Goal: Task Accomplishment & Management: Use online tool/utility

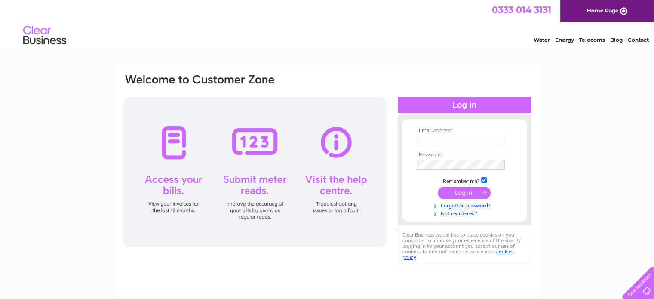
type input "vicky.lindsay@stelmain.com"
click at [461, 194] on input "submit" at bounding box center [464, 193] width 53 height 12
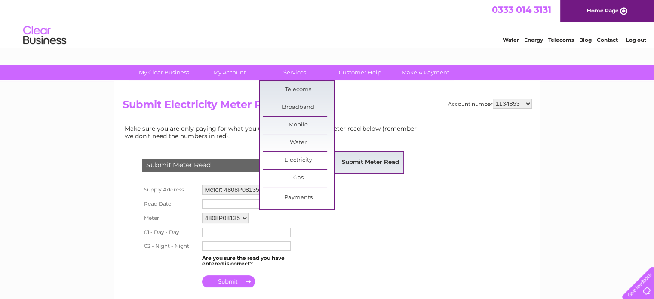
click at [364, 158] on link "Submit Meter Read" at bounding box center [370, 162] width 71 height 17
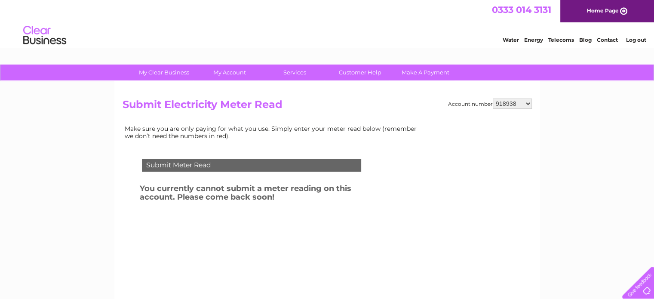
click at [499, 105] on select "918938 927106 930247 934594 934597 941698 979159 989143 994306 1094838 1096227 …" at bounding box center [512, 103] width 39 height 10
select select "941698"
click at [493, 98] on select "918938 927106 930247 934594 934597 941698 979159 989143 994306 1094838 1096227 …" at bounding box center [512, 103] width 39 height 10
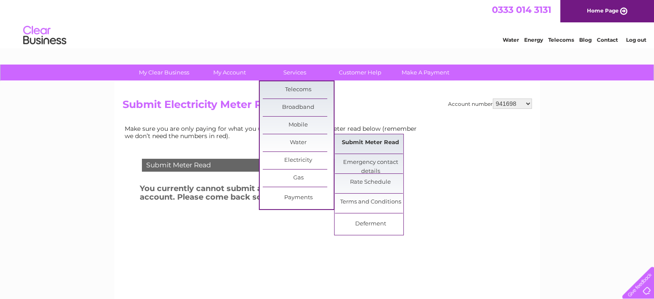
click at [357, 147] on link "Submit Meter Read" at bounding box center [370, 142] width 71 height 17
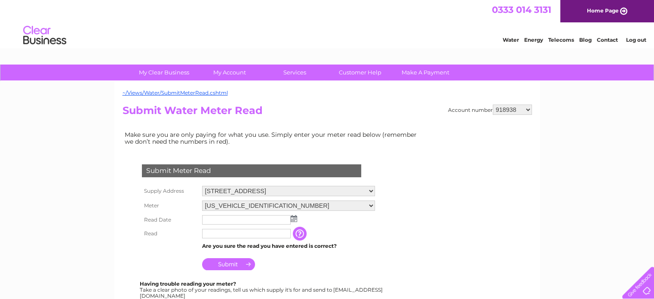
click at [521, 103] on div "~/Views/Water/SubmitMeterRead.cshtml Account number 918938 927106 930247 934594…" at bounding box center [327, 254] width 426 height 347
click at [521, 110] on select "918938 927106 930247 934594 934597 941698 979159 989143 994306 1094838 1096227 …" at bounding box center [512, 110] width 39 height 10
select select "941698"
click at [493, 105] on select "918938 927106 930247 934594 934597 941698 979159 989143 994306 1094838 1096227 …" at bounding box center [512, 110] width 39 height 10
click at [351, 187] on select "58 West Regent Street, Glasgow, Lanarkshire, G2 2QZ 35-41 Queen St, Glasgow, G1…" at bounding box center [288, 191] width 173 height 10
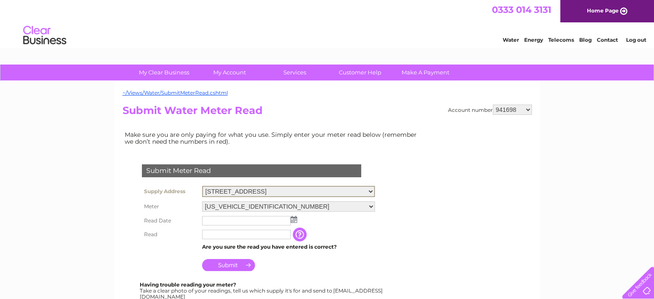
click at [202, 186] on select "58 West Regent Street, Glasgow, Lanarkshire, G2 2QZ 35-41 Queen St, Glasgow, G1…" at bounding box center [288, 191] width 173 height 11
click at [317, 189] on select "58 West Regent Street, Glasgow, Lanarkshire, G2 2QZ 35-41 Queen St, Glasgow, G1…" at bounding box center [288, 191] width 173 height 11
select select "402327"
click at [202, 186] on select "58 West Regent Street, Glasgow, Lanarkshire, G2 2QZ 35-41 Queen St, Glasgow, G1…" at bounding box center [288, 191] width 173 height 11
click at [323, 204] on select "07100330206A212558" at bounding box center [288, 205] width 173 height 11
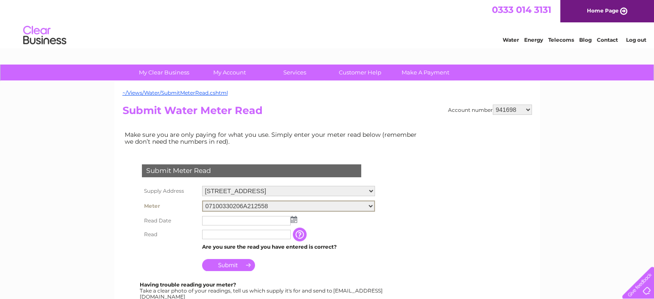
click at [323, 204] on select "07100330206A212558" at bounding box center [288, 205] width 173 height 11
click at [323, 187] on select "[STREET_ADDRESS] [STREET_ADDRESS] [STREET_ADDRESS][GEOGRAPHIC_DATA][STREET_ADDR…" at bounding box center [288, 191] width 173 height 11
select select "554205"
click at [202, 186] on select "[STREET_ADDRESS] [STREET_ADDRESS] [STREET_ADDRESS][GEOGRAPHIC_DATA][STREET_ADDR…" at bounding box center [288, 191] width 173 height 11
click at [328, 189] on select "[STREET_ADDRESS] [STREET_ADDRESS] [STREET_ADDRESS][GEOGRAPHIC_DATA][STREET_ADDR…" at bounding box center [288, 191] width 173 height 10
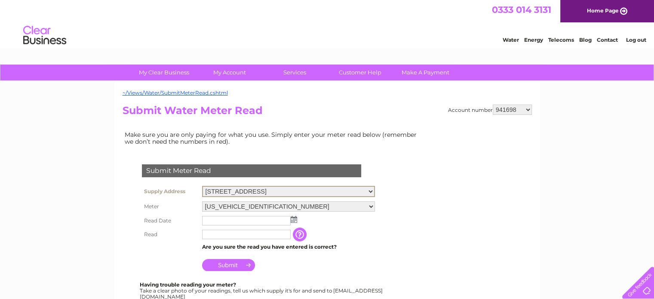
select select "556311"
click at [202, 186] on select "[STREET_ADDRESS] [STREET_ADDRESS] [STREET_ADDRESS][GEOGRAPHIC_DATA][STREET_ADDR…" at bounding box center [288, 191] width 173 height 11
drag, startPoint x: 316, startPoint y: 189, endPoint x: 312, endPoint y: 192, distance: 5.2
click at [316, 189] on select "58 West Regent Street, Glasgow, Lanarkshire, G2 2QZ 35-41 Queen St, Glasgow, G1…" at bounding box center [288, 191] width 173 height 10
select select "554205"
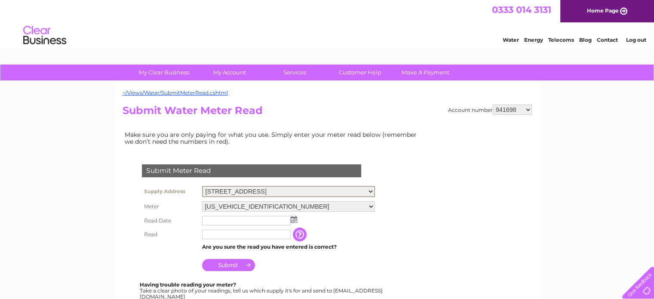
click at [202, 186] on select "58 West Regent Street, Glasgow, Lanarkshire, G2 2QZ 35-41 Queen St, Glasgow, G1…" at bounding box center [288, 191] width 173 height 11
click at [291, 216] on img at bounding box center [294, 218] width 6 height 7
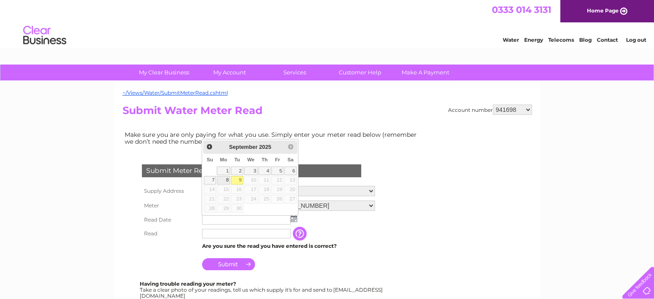
click at [228, 179] on link "8" at bounding box center [223, 180] width 13 height 9
type input "[DATE]"
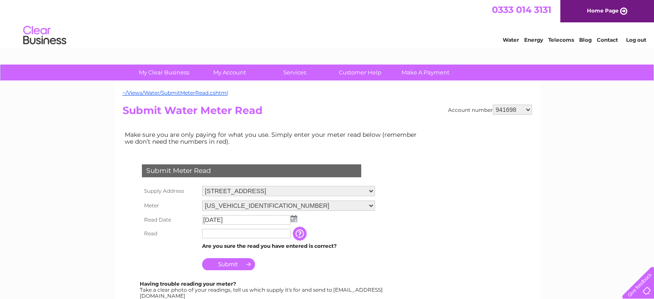
click at [275, 231] on input "text" at bounding box center [246, 233] width 89 height 9
type input "00085"
click at [234, 266] on input "Submit" at bounding box center [228, 265] width 53 height 12
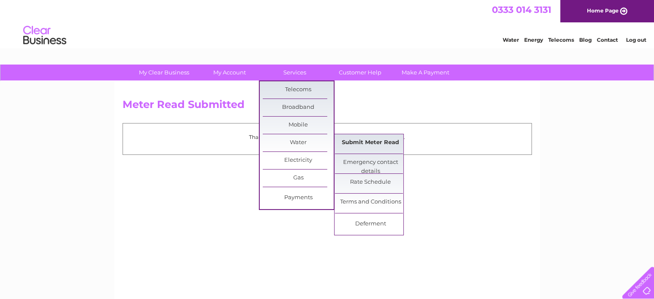
click at [351, 140] on link "Submit Meter Read" at bounding box center [370, 142] width 71 height 17
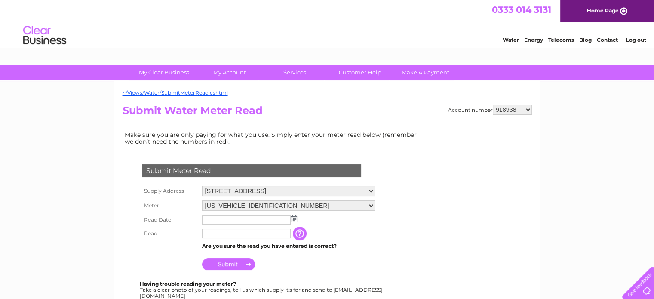
click at [501, 107] on select "918938 927106 930247 934594 934597 941698 979159 989143 994306 1094838 1096227 …" at bounding box center [512, 110] width 39 height 10
select select "927106"
click at [493, 105] on select "918938 927106 930247 934594 934597 941698 979159 989143 994306 1094838 1096227 …" at bounding box center [512, 110] width 39 height 10
drag, startPoint x: 0, startPoint y: 0, endPoint x: 311, endPoint y: 187, distance: 362.9
click at [311, 187] on select "34 Carrick Street, Ayr, Ayrshire, KA7 1NS 14a Carrick Street, Ayr, KA7 1NS 175 …" at bounding box center [292, 191] width 180 height 10
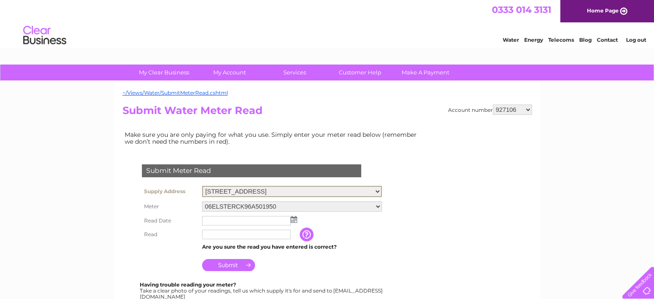
select select "542005"
click at [202, 186] on select "34 Carrick Street, Ayr, Ayrshire, KA7 1NS 14a Carrick Street, Ayr, KA7 1NS 175 …" at bounding box center [292, 191] width 180 height 11
click at [293, 217] on img at bounding box center [294, 218] width 6 height 7
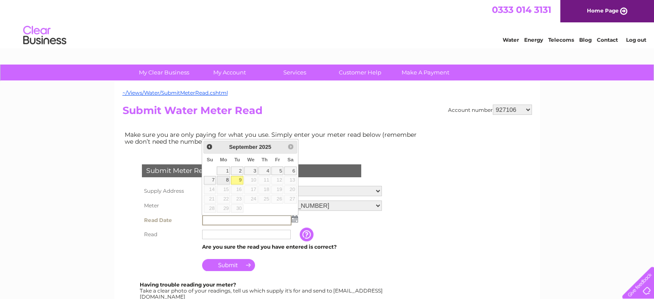
click at [229, 178] on link "8" at bounding box center [223, 180] width 13 height 9
type input "2025/09/08"
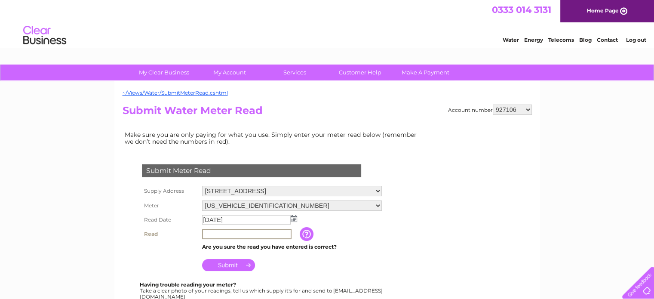
click at [260, 233] on input "text" at bounding box center [246, 234] width 89 height 10
type input "2674"
click at [241, 263] on input "Submit" at bounding box center [228, 265] width 53 height 12
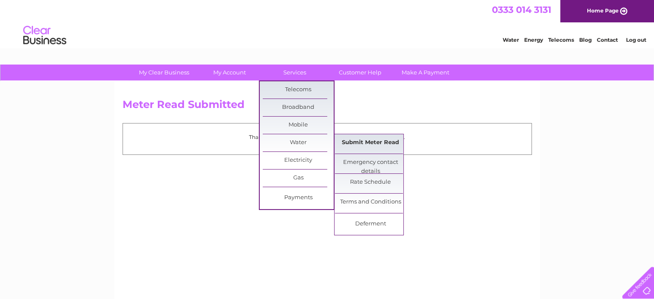
click at [360, 143] on link "Submit Meter Read" at bounding box center [370, 142] width 71 height 17
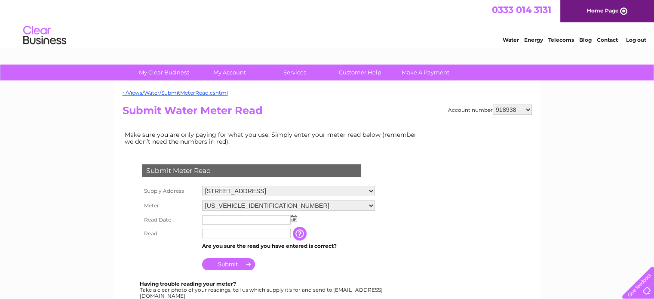
click at [517, 108] on select "918938 927106 930247 934594 934597 941698 979159 989143 994306 1094838 1096227 …" at bounding box center [512, 110] width 39 height 10
select select "927106"
click at [493, 105] on select "918938 927106 930247 934594 934597 941698 979159 989143 994306 1094838 1096227 …" at bounding box center [512, 110] width 39 height 10
click at [265, 191] on select "[STREET_ADDRESS]" at bounding box center [288, 191] width 173 height 11
click at [282, 184] on td "34 Carrick Street, Ayr, Ayrshire, KA7 1NS 14a Carrick Street, Ayr, KA7 1NS 175 …" at bounding box center [292, 191] width 184 height 15
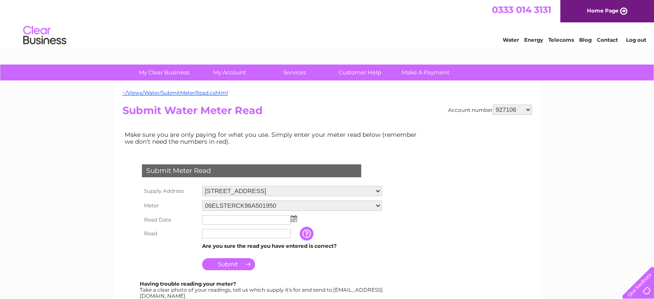
click at [267, 191] on select "34 Carrick Street, Ayr, Ayrshire, KA7 1NS 14a Carrick Street, Ayr, KA7 1NS 175 …" at bounding box center [292, 191] width 180 height 10
select select "469542"
click at [202, 186] on select "34 Carrick Street, Ayr, Ayrshire, KA7 1NS 14a Carrick Street, Ayr, KA7 1NS 175 …" at bounding box center [292, 191] width 180 height 11
click at [296, 216] on img at bounding box center [294, 218] width 6 height 7
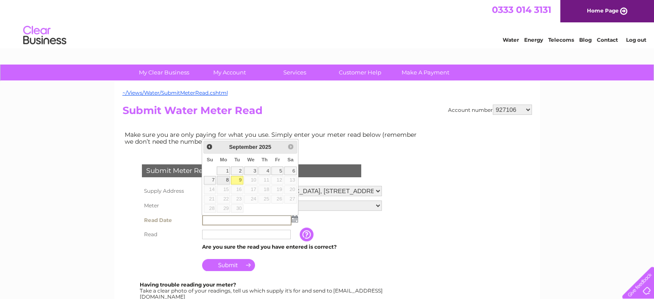
click at [225, 178] on link "8" at bounding box center [223, 180] width 13 height 9
type input "[DATE]"
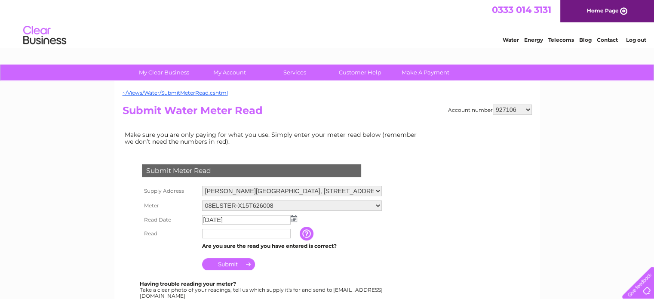
click at [272, 232] on input "text" at bounding box center [246, 233] width 89 height 9
type input "14132"
click at [244, 261] on input "Submit" at bounding box center [228, 265] width 53 height 12
click at [402, 225] on form "Submit Meter Read Supply Address [STREET_ADDRESS] [STREET_ADDRESS] [STREET_ADDR…" at bounding box center [273, 283] width 301 height 273
